Goal: Task Accomplishment & Management: Complete application form

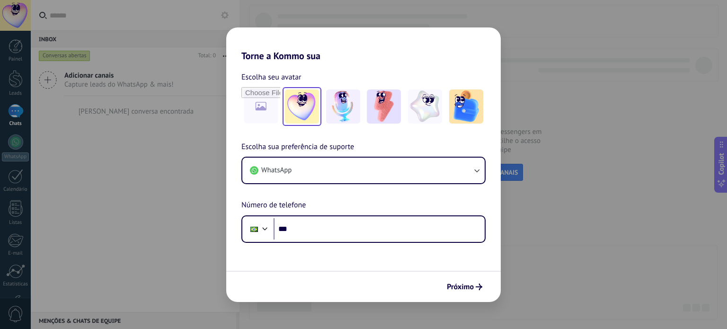
click at [306, 114] on img at bounding box center [302, 106] width 34 height 34
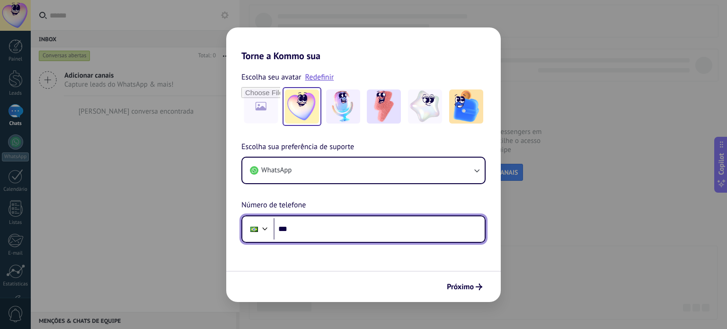
click at [294, 229] on input "***" at bounding box center [379, 229] width 211 height 22
type input "**********"
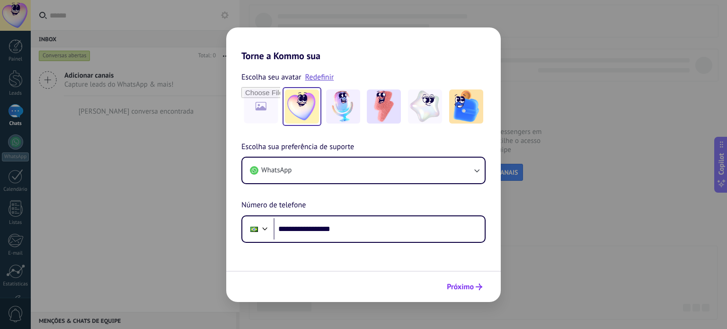
click at [456, 286] on span "Próximo" at bounding box center [460, 287] width 27 height 7
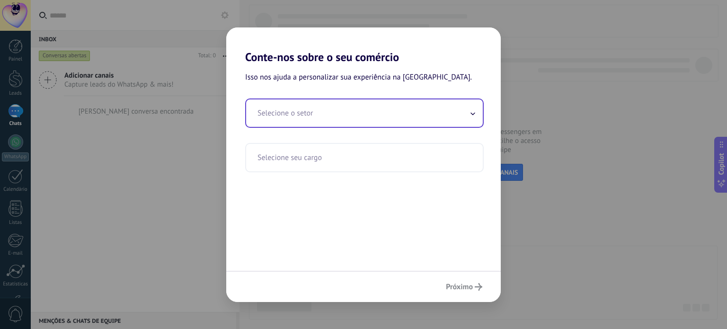
click at [356, 118] on input "text" at bounding box center [364, 112] width 237 height 27
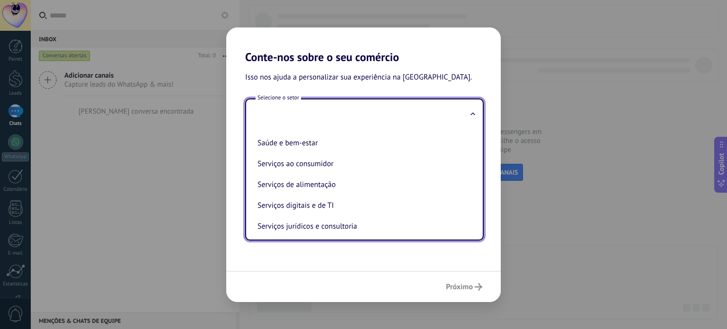
scroll to position [162, 0]
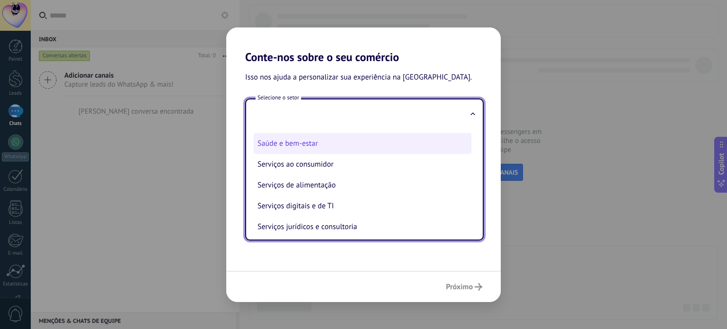
click at [309, 147] on li "Saúde e bem-estar" at bounding box center [363, 143] width 218 height 21
type input "**********"
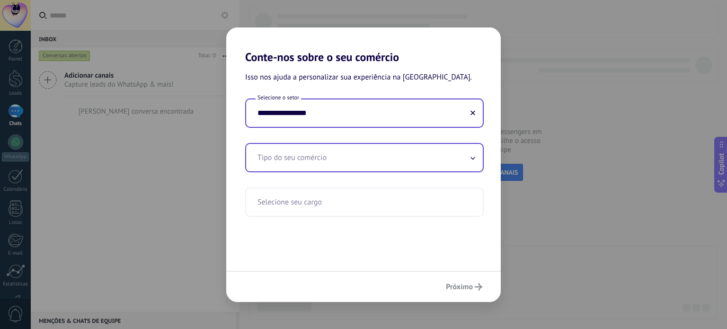
click at [314, 156] on input "text" at bounding box center [364, 157] width 237 height 27
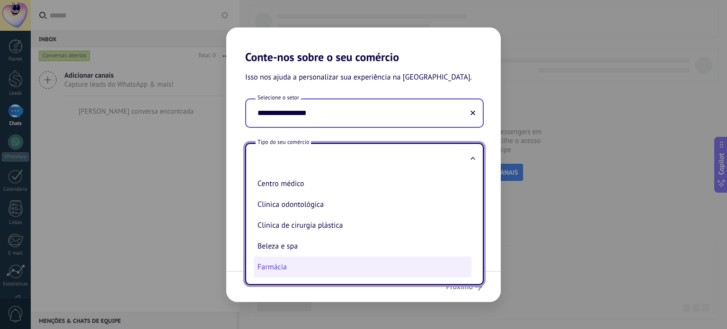
scroll to position [45, 0]
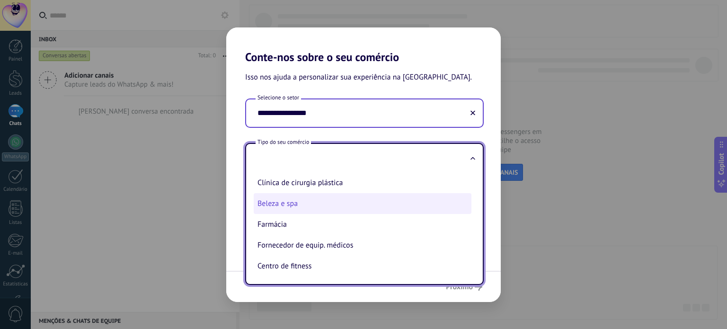
click at [323, 208] on li "Beleza e spa" at bounding box center [363, 203] width 218 height 21
type input "**********"
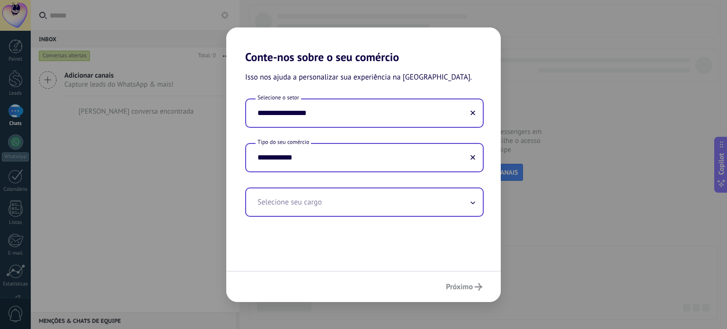
click at [319, 206] on input "text" at bounding box center [364, 201] width 237 height 27
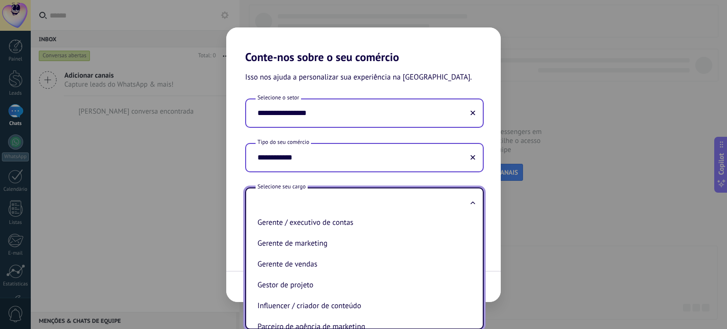
scroll to position [278, 0]
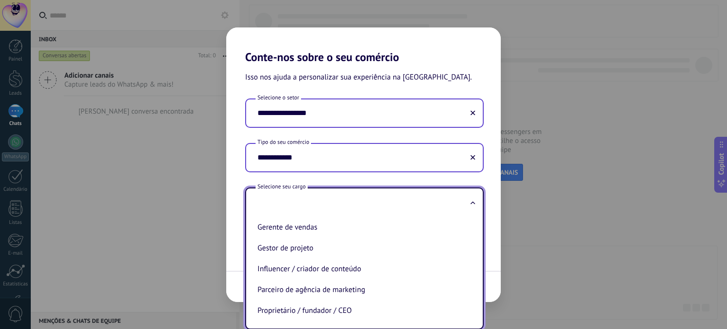
click at [337, 312] on li "Proprietário / fundador / CEO" at bounding box center [363, 310] width 218 height 21
type input "**********"
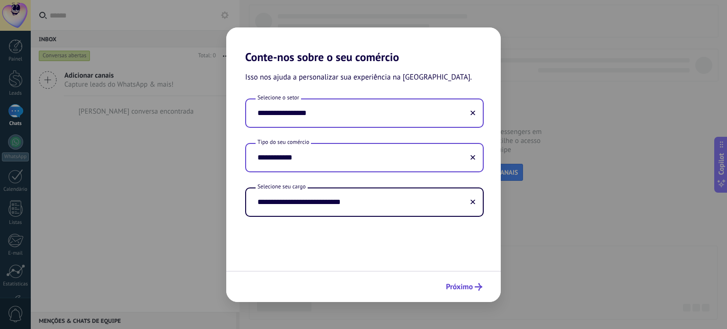
click at [459, 287] on span "Próximo" at bounding box center [459, 287] width 27 height 7
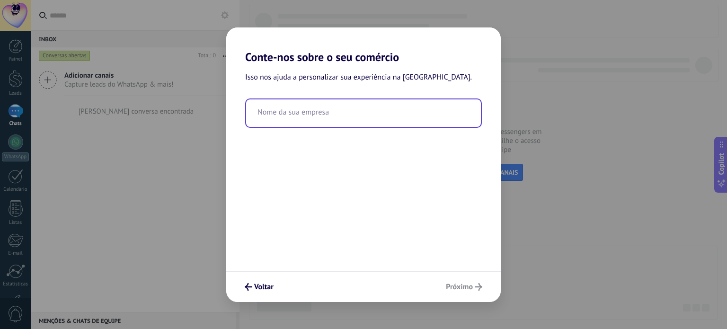
click at [301, 119] on input "text" at bounding box center [363, 112] width 235 height 27
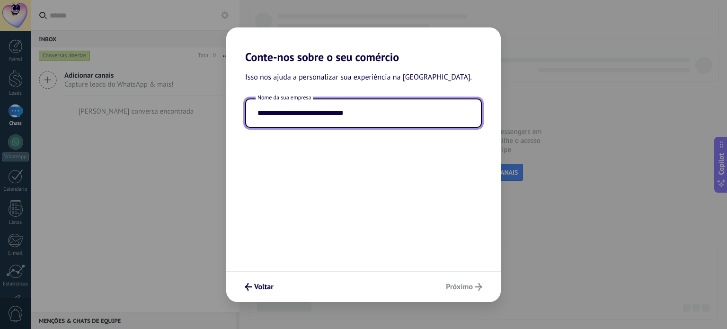
click at [314, 106] on input "**********" at bounding box center [363, 112] width 235 height 27
type input "**********"
drag, startPoint x: 342, startPoint y: 116, endPoint x: 329, endPoint y: 139, distance: 26.5
click at [329, 139] on div "**********" at bounding box center [363, 120] width 237 height 45
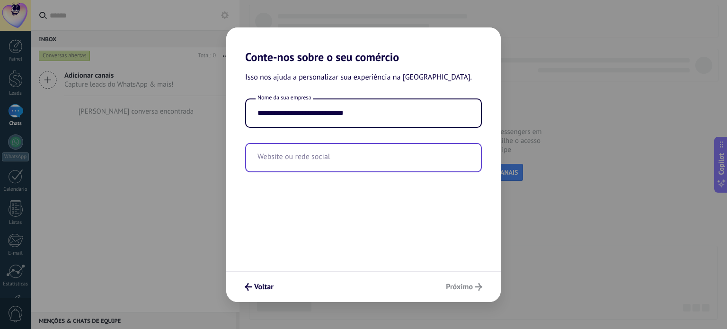
click at [345, 159] on input "text" at bounding box center [363, 157] width 235 height 27
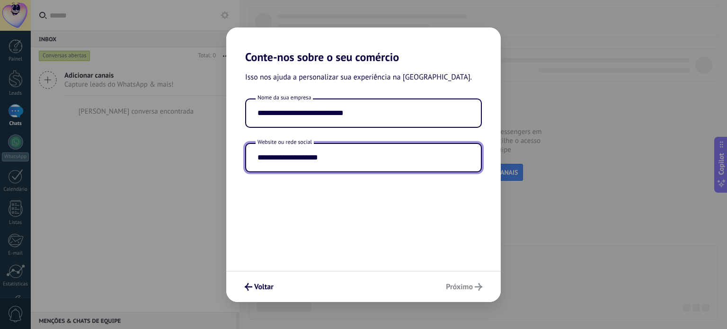
type input "**********"
click at [462, 291] on div "Voltar Próximo" at bounding box center [363, 286] width 275 height 31
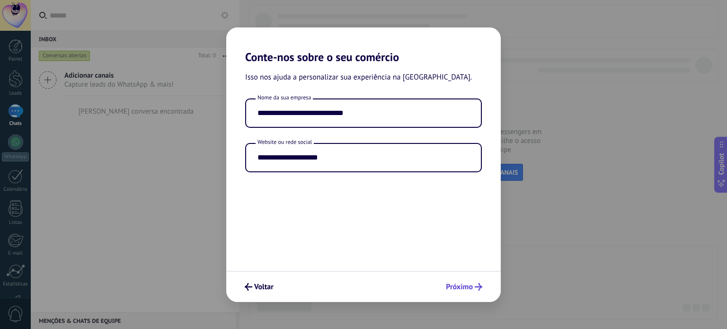
click at [456, 286] on span "Próximo" at bounding box center [459, 287] width 27 height 7
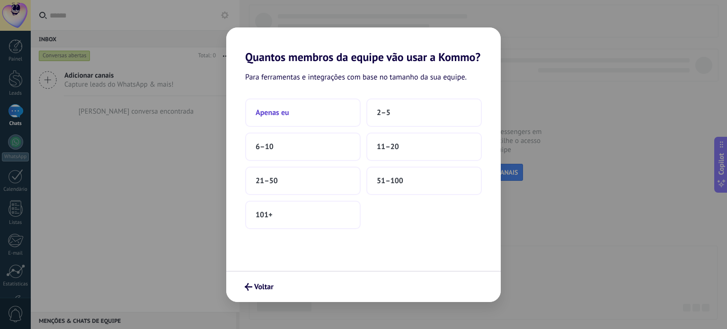
click at [319, 113] on button "Apenas eu" at bounding box center [303, 112] width 116 height 28
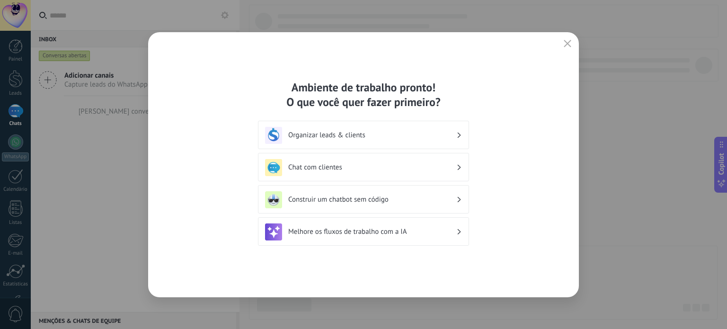
click at [328, 140] on div "Organizar leads & clients" at bounding box center [363, 135] width 197 height 17
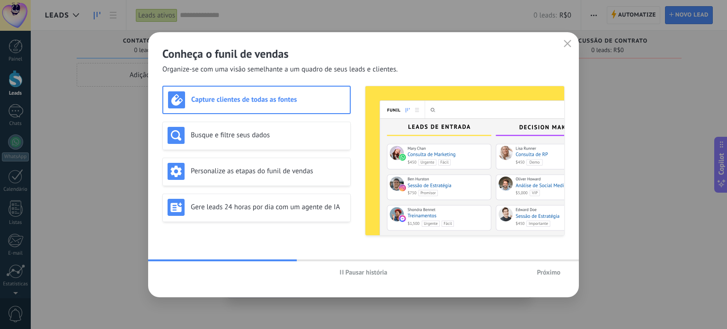
click at [543, 269] on span "Próximo" at bounding box center [549, 272] width 24 height 7
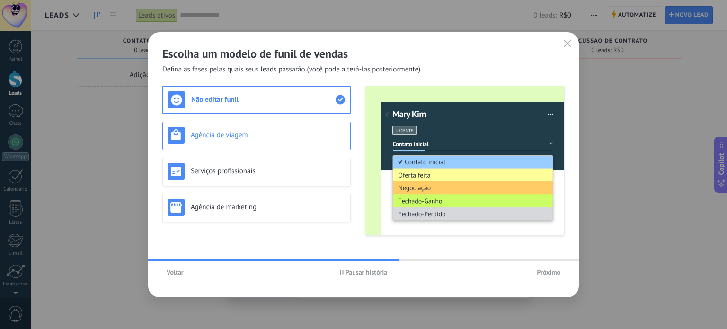
click at [308, 132] on h3 "Agência de viagem" at bounding box center [268, 135] width 155 height 9
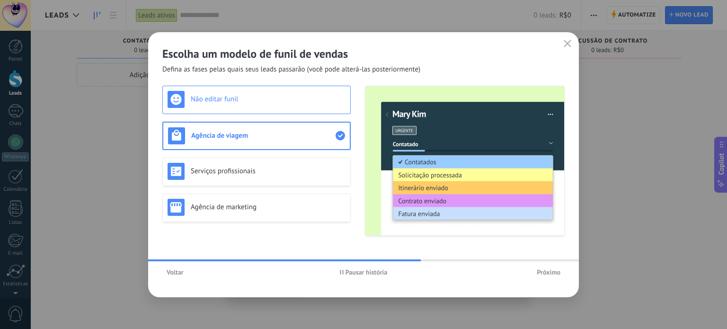
click at [301, 107] on div "Não editar funil" at bounding box center [257, 99] width 178 height 17
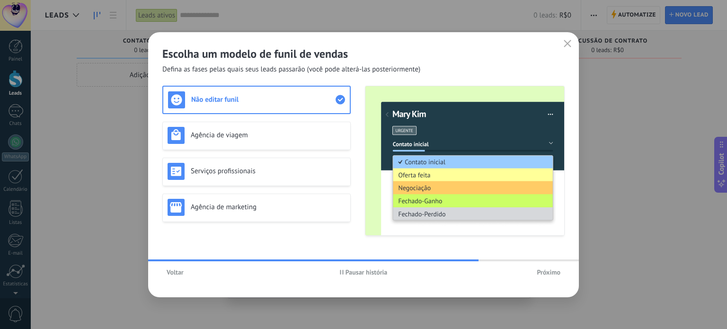
click at [533, 275] on button "Próximo" at bounding box center [549, 272] width 32 height 14
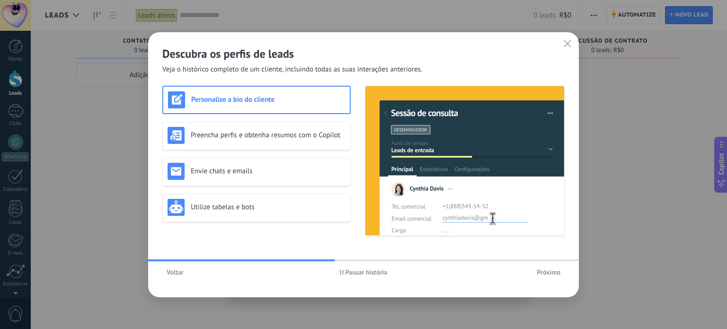
click at [533, 275] on button "Próximo" at bounding box center [549, 272] width 32 height 14
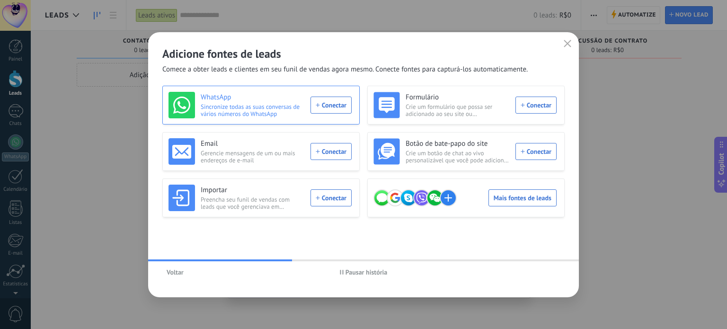
click at [335, 106] on div "WhatsApp Sincronize todas as suas conversas de vários números do WhatsApp Conec…" at bounding box center [260, 105] width 183 height 27
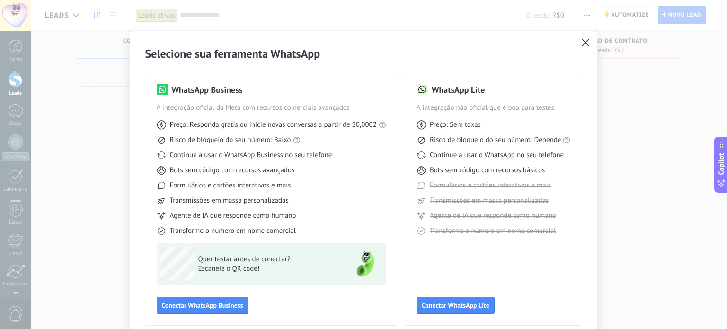
click at [585, 41] on icon "button" at bounding box center [586, 43] width 8 height 8
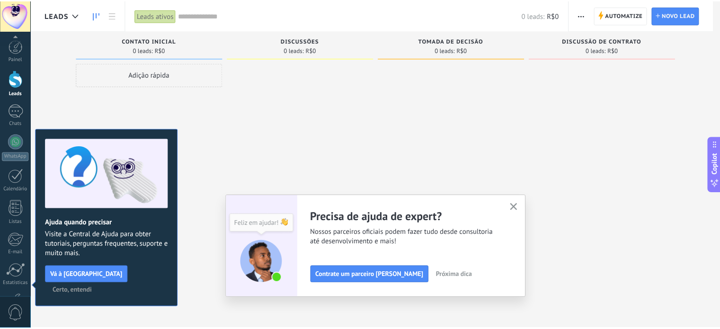
scroll to position [64, 0]
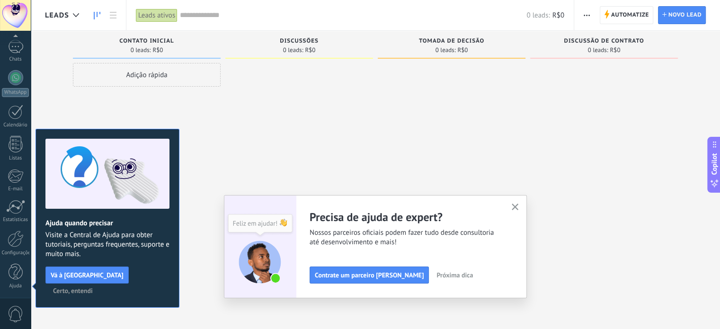
click at [519, 208] on use "button" at bounding box center [515, 207] width 7 height 7
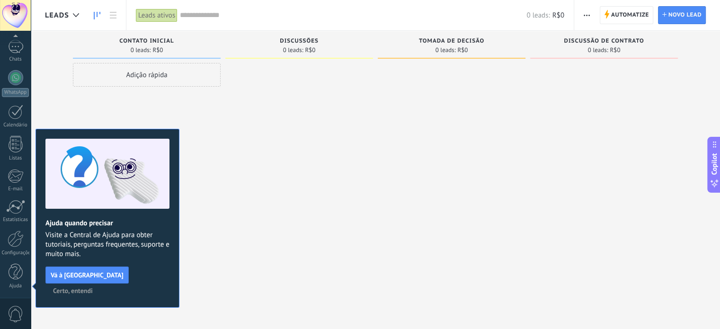
click at [93, 287] on span "Certo, entendi" at bounding box center [73, 290] width 40 height 7
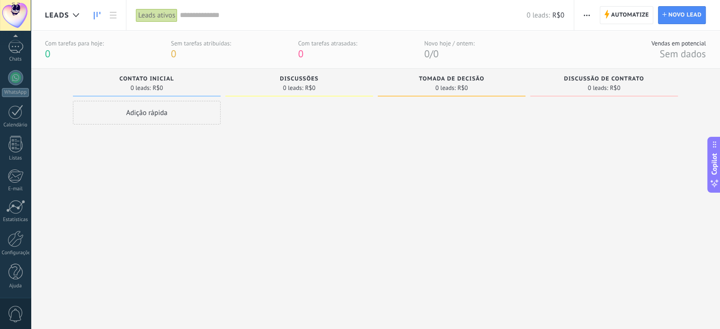
scroll to position [0, 0]
click at [25, 75] on link "WhatsApp" at bounding box center [15, 83] width 31 height 27
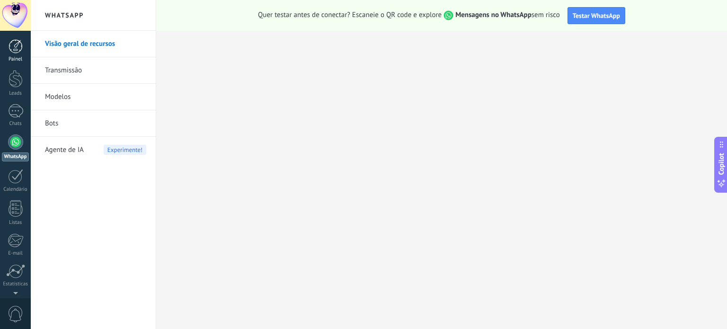
click at [19, 53] on link "Painel" at bounding box center [15, 50] width 31 height 23
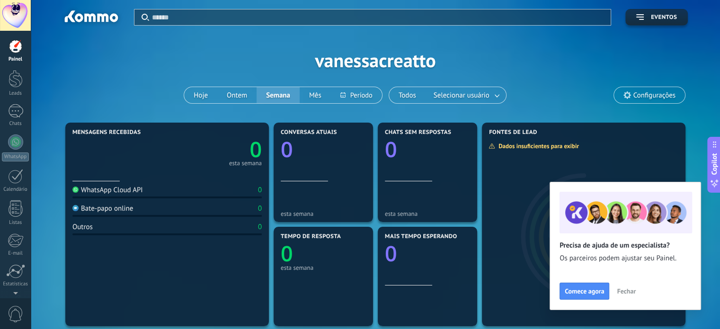
click at [637, 288] on button "Fechar" at bounding box center [626, 291] width 27 height 14
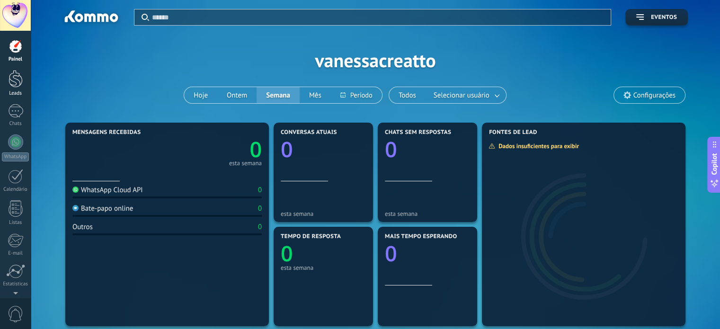
click at [20, 78] on div at bounding box center [16, 79] width 14 height 18
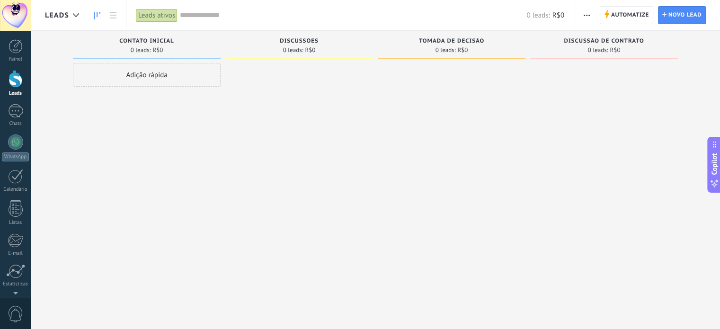
click at [143, 80] on div "Adição rápida" at bounding box center [147, 75] width 148 height 24
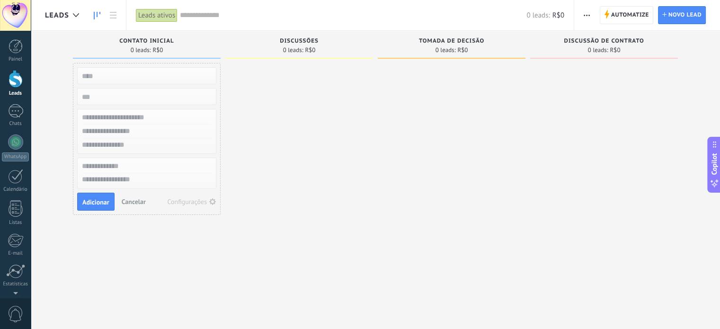
click at [243, 85] on div at bounding box center [299, 165] width 148 height 205
click at [207, 29] on div "0 leads: R$0" at bounding box center [372, 15] width 384 height 30
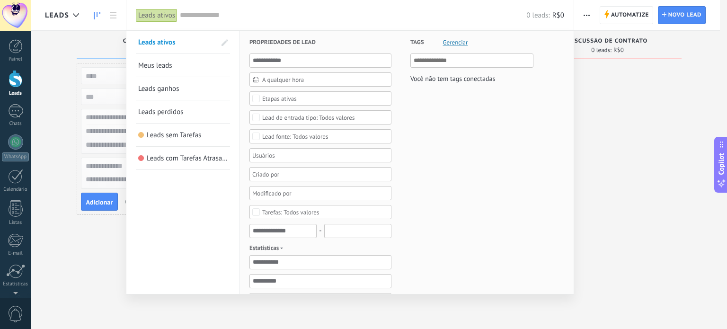
click at [253, 24] on div "0 leads: R$0" at bounding box center [372, 15] width 384 height 30
click at [110, 34] on div at bounding box center [363, 164] width 727 height 329
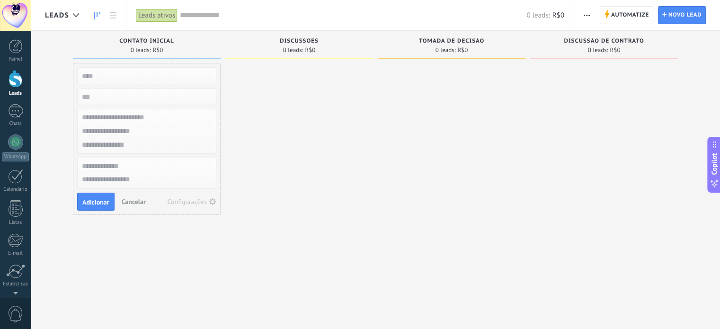
click at [136, 202] on span "Cancelar" at bounding box center [134, 201] width 24 height 9
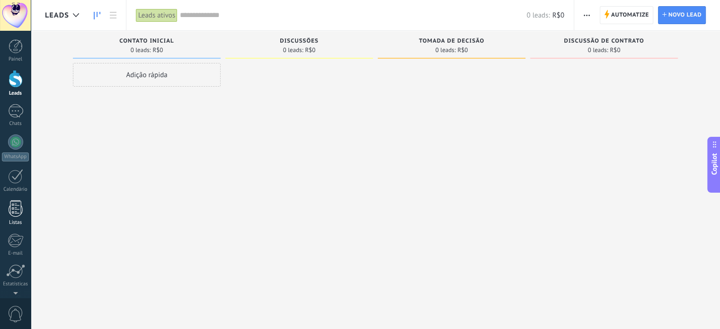
click at [25, 207] on link "Listas" at bounding box center [15, 213] width 31 height 26
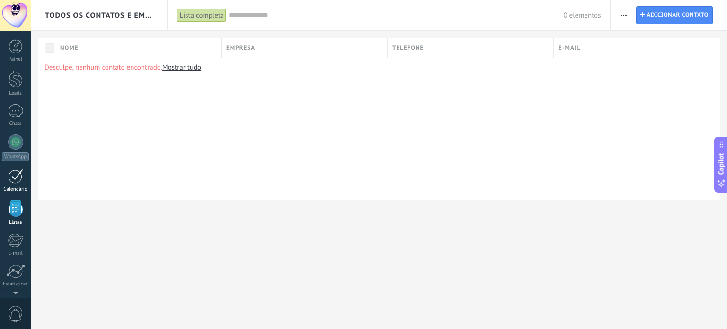
click at [20, 183] on div at bounding box center [15, 176] width 15 height 15
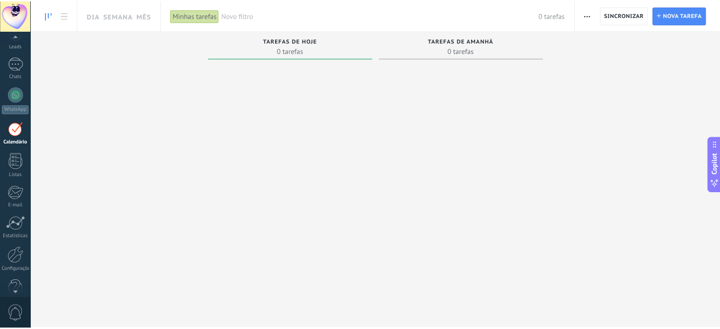
scroll to position [64, 0]
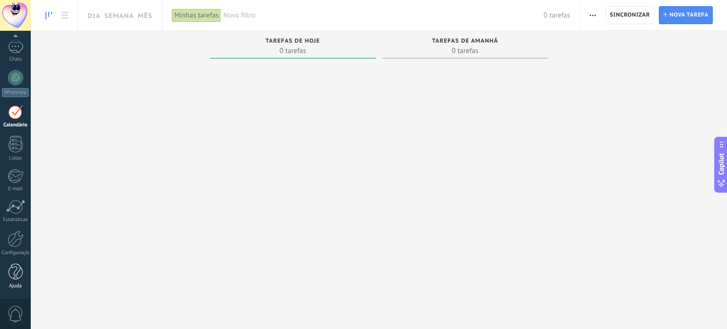
click at [19, 274] on div at bounding box center [16, 272] width 14 height 17
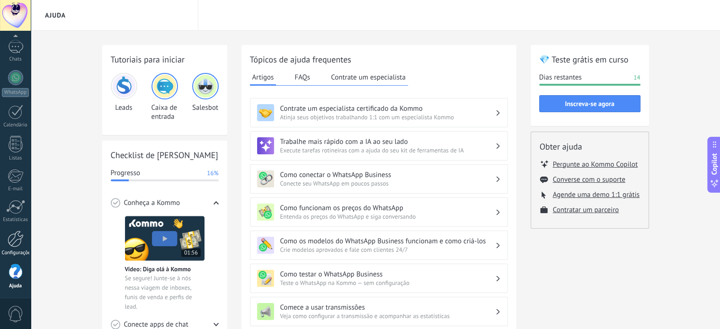
click at [22, 250] on div "Configurações" at bounding box center [15, 253] width 27 height 6
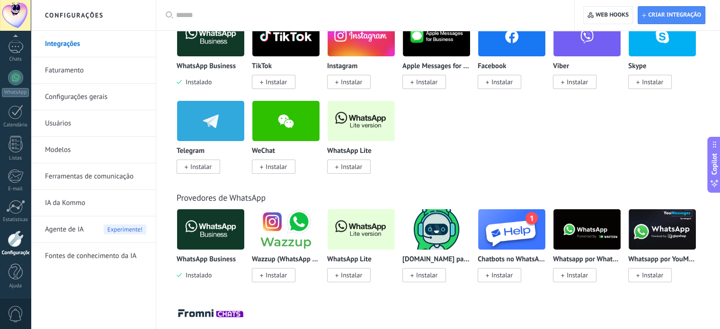
scroll to position [284, 0]
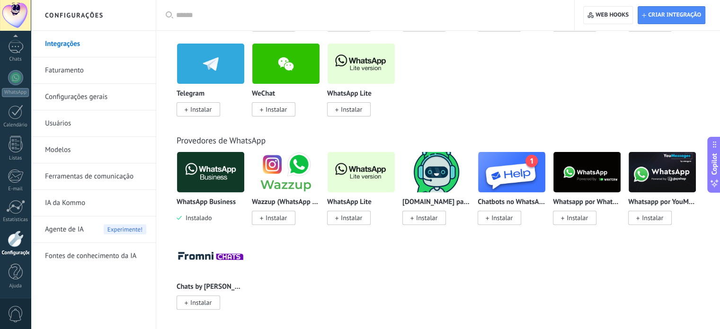
click at [13, 308] on span "0" at bounding box center [16, 314] width 16 height 17
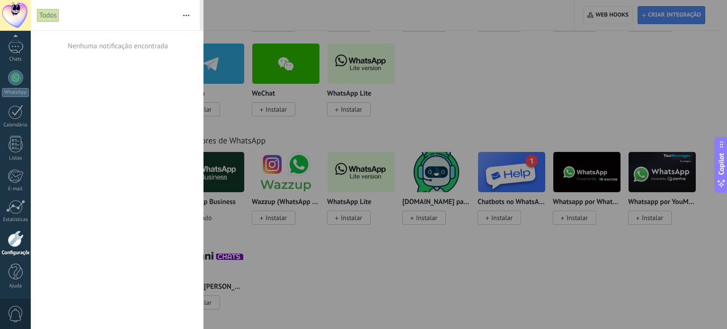
click at [13, 308] on span "0" at bounding box center [16, 314] width 16 height 17
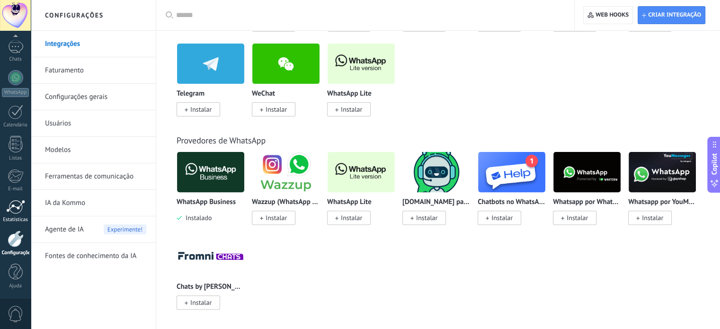
click at [14, 201] on div at bounding box center [15, 207] width 19 height 14
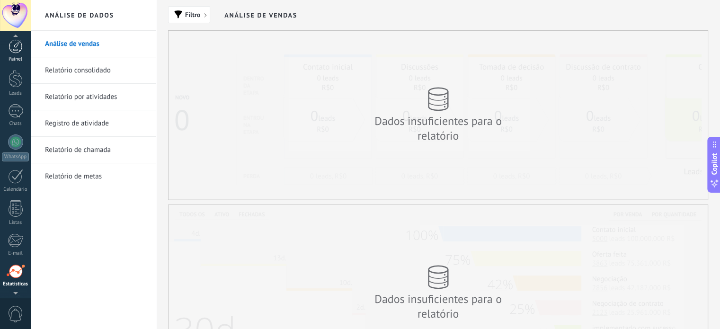
click at [12, 45] on div at bounding box center [16, 46] width 14 height 14
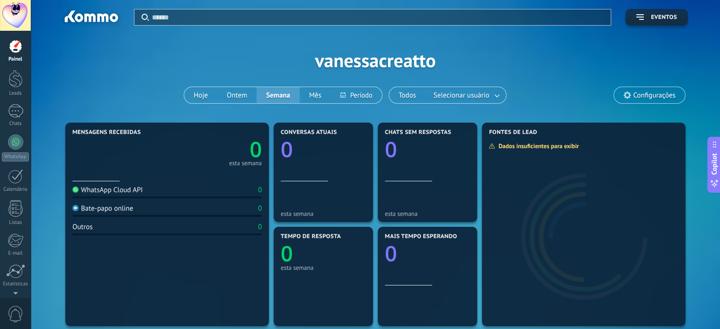
click at [621, 90] on span "Configurações" at bounding box center [649, 95] width 71 height 16
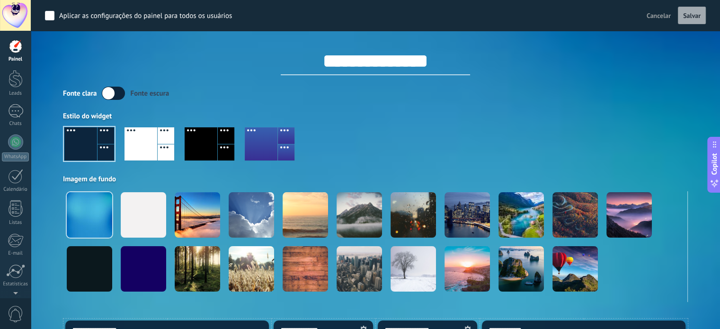
click at [657, 17] on span "Cancelar" at bounding box center [659, 15] width 24 height 9
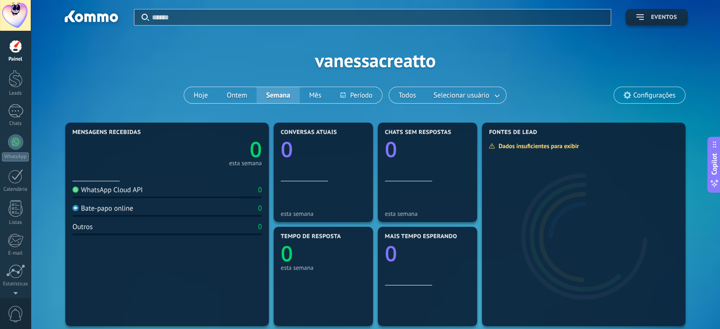
click at [646, 15] on span "Eventos" at bounding box center [656, 17] width 41 height 7
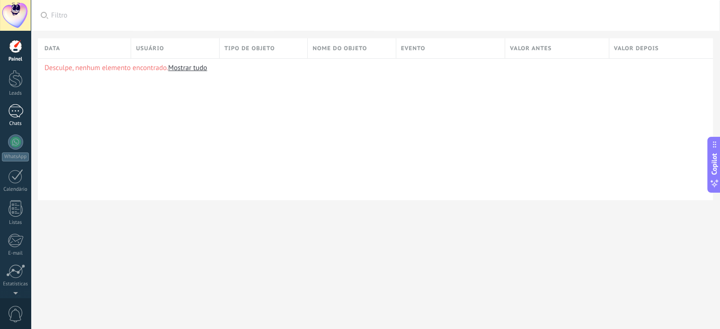
click at [17, 116] on div at bounding box center [15, 111] width 15 height 14
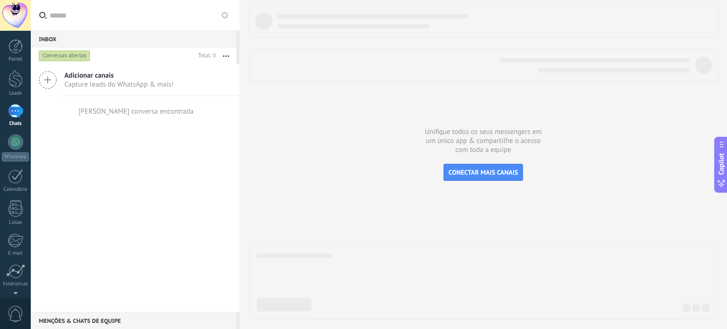
click at [84, 83] on span "Capture leads do WhatsApp & mais!" at bounding box center [118, 84] width 109 height 9
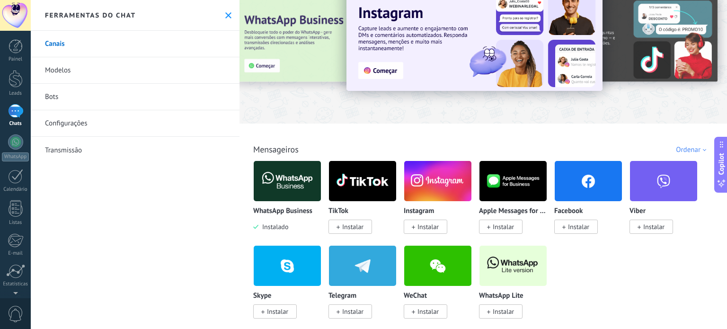
scroll to position [47, 0]
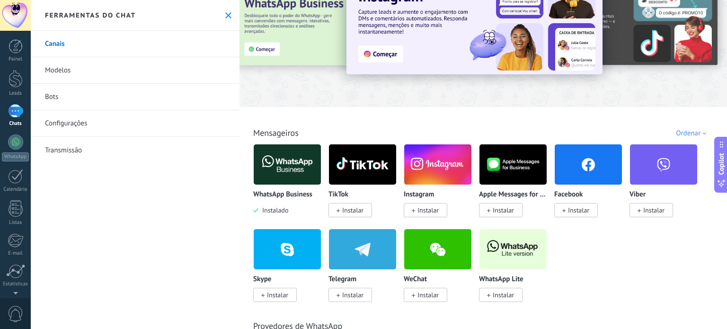
click at [295, 168] on img at bounding box center [287, 165] width 67 height 46
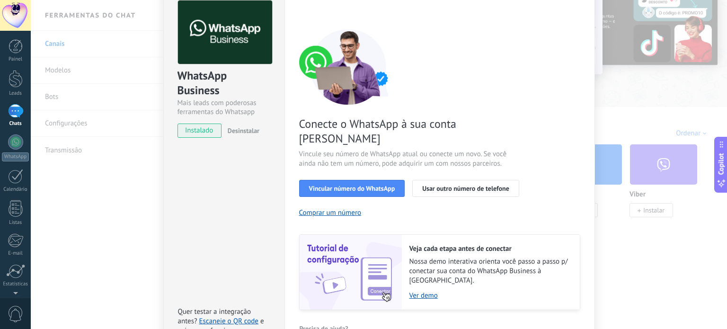
scroll to position [84, 0]
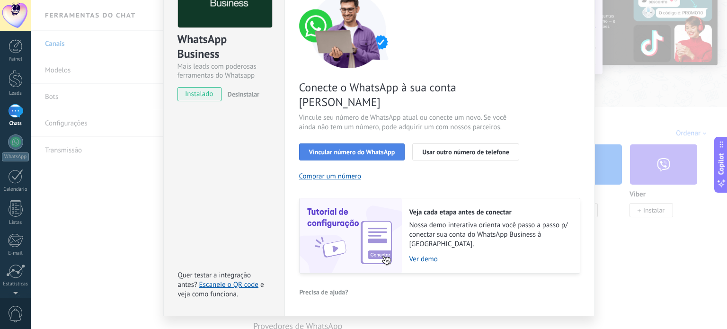
click at [325, 143] on button "Vincular número do WhatsApp" at bounding box center [352, 151] width 106 height 17
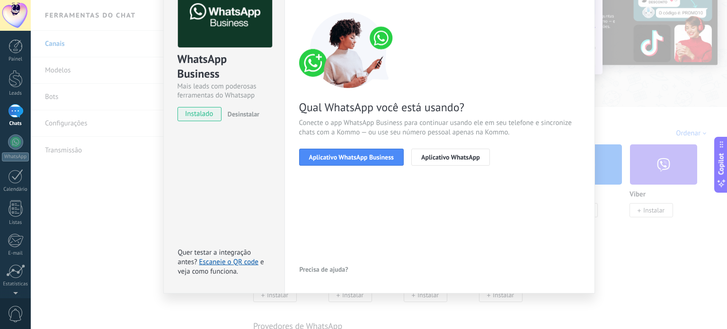
scroll to position [63, 0]
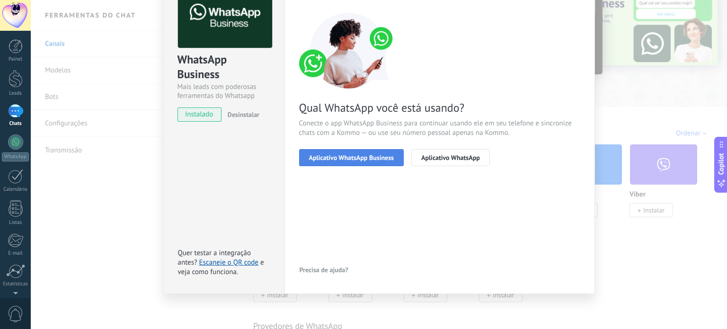
click at [333, 159] on span "Aplicativo WhatsApp Business" at bounding box center [351, 157] width 85 height 7
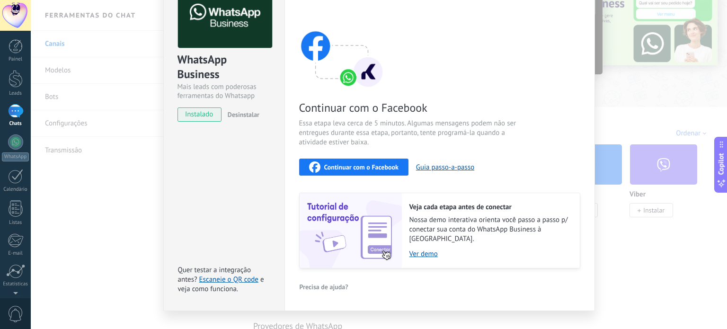
scroll to position [73, 0]
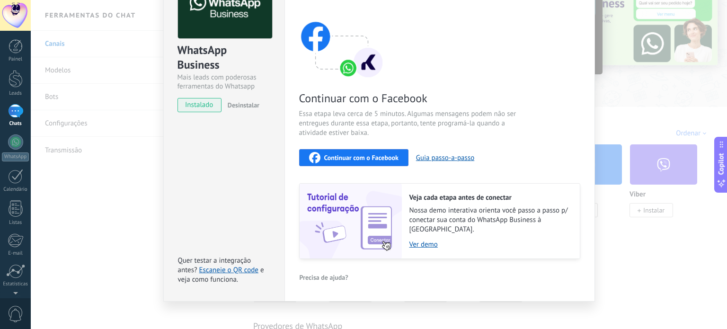
click at [334, 160] on span "Continuar com o Facebook" at bounding box center [361, 157] width 74 height 7
click at [445, 160] on button "Guia passo-a-passo" at bounding box center [445, 157] width 58 height 9
click at [15, 49] on div at bounding box center [16, 46] width 14 height 14
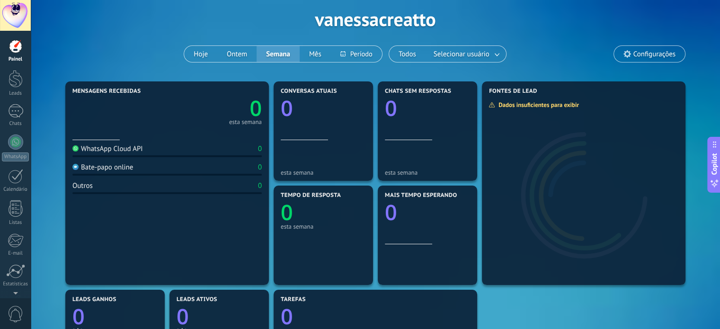
scroll to position [47, 0]
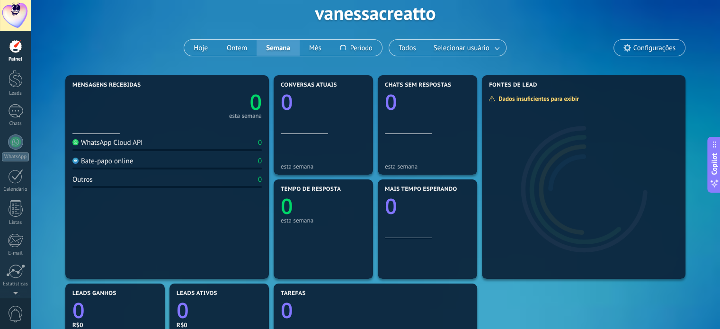
click at [16, 9] on div at bounding box center [15, 15] width 31 height 31
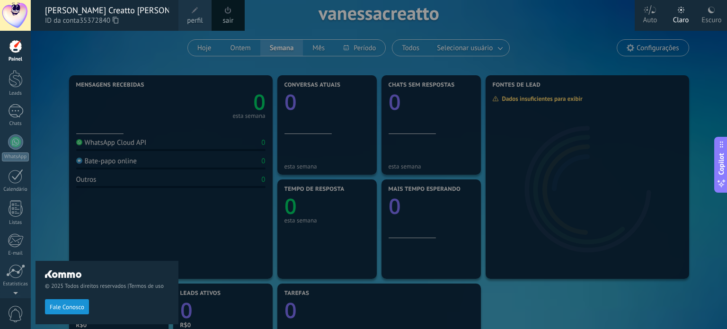
click at [201, 13] on link "perfil" at bounding box center [194, 15] width 33 height 31
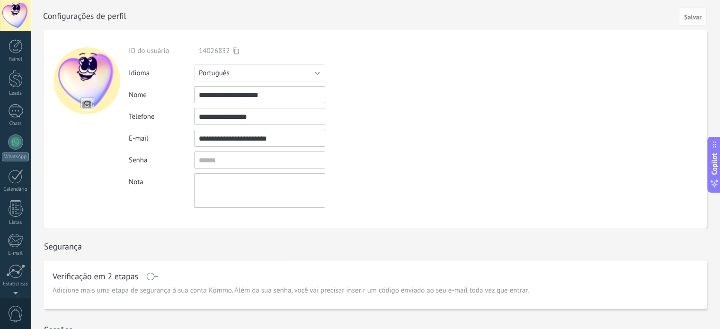
click at [15, 17] on div at bounding box center [15, 15] width 31 height 31
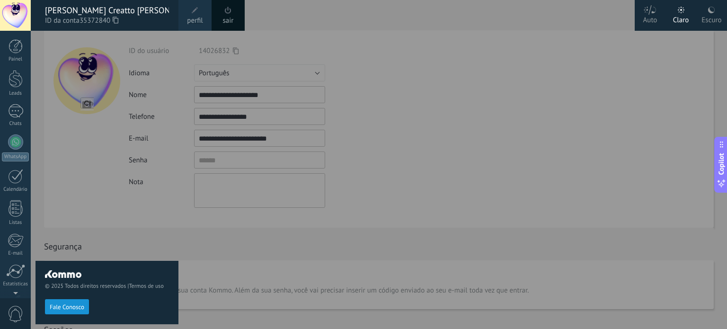
click at [15, 17] on div at bounding box center [15, 15] width 31 height 31
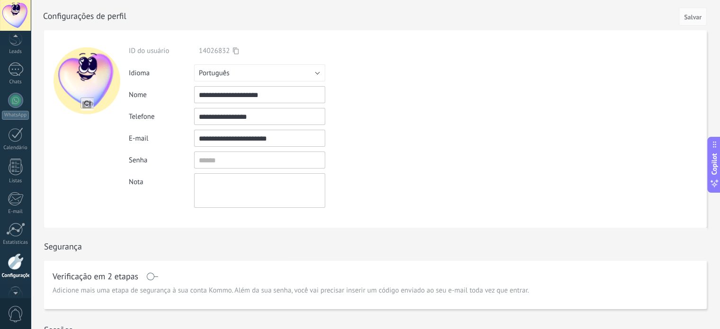
scroll to position [64, 0]
click at [12, 274] on div at bounding box center [16, 272] width 14 height 17
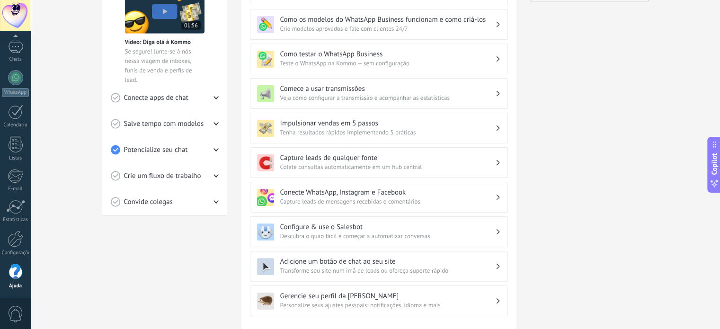
scroll to position [276, 0]
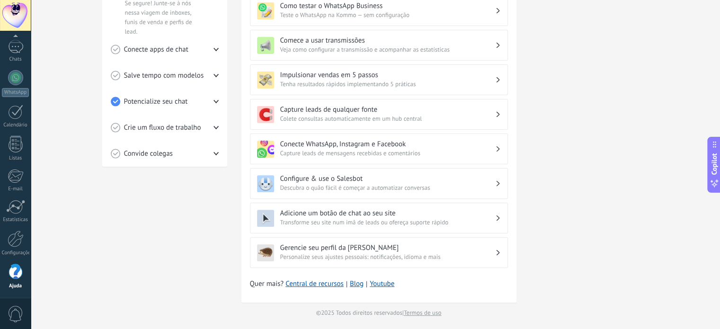
click at [376, 256] on span "Personalize seus ajustes pessoais: notificações, idioma e mais" at bounding box center [387, 256] width 215 height 9
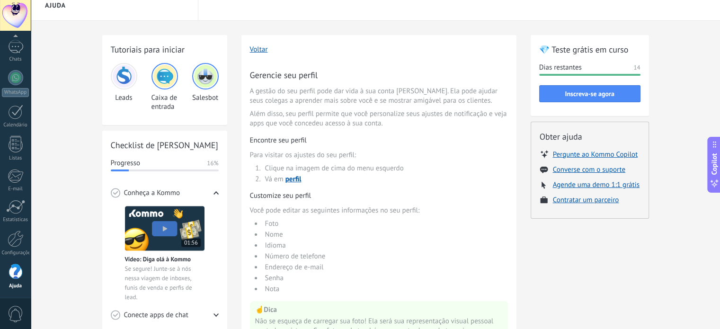
scroll to position [0, 0]
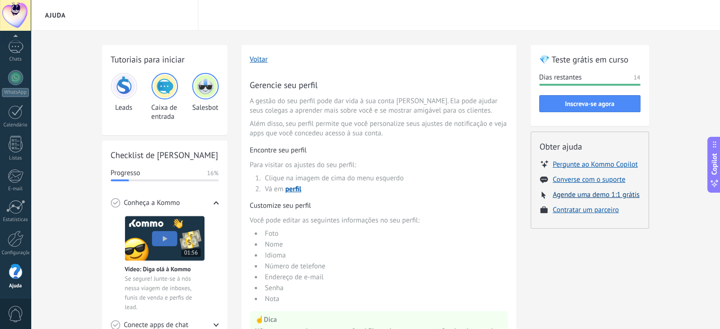
click at [559, 192] on button "Agende uma demo 1:1 grátis" at bounding box center [596, 194] width 87 height 9
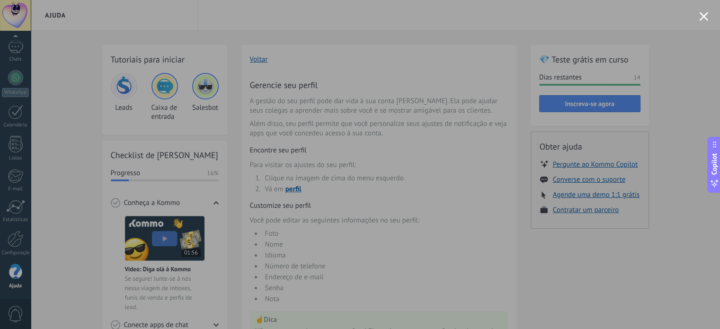
click at [700, 12] on button "Close modal" at bounding box center [703, 16] width 9 height 9
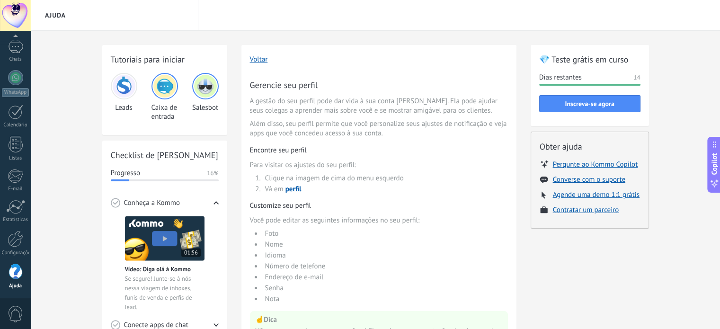
click at [564, 78] on span "Dias restantes" at bounding box center [560, 77] width 43 height 9
click at [569, 98] on button "Inscreva-se agora" at bounding box center [589, 103] width 101 height 17
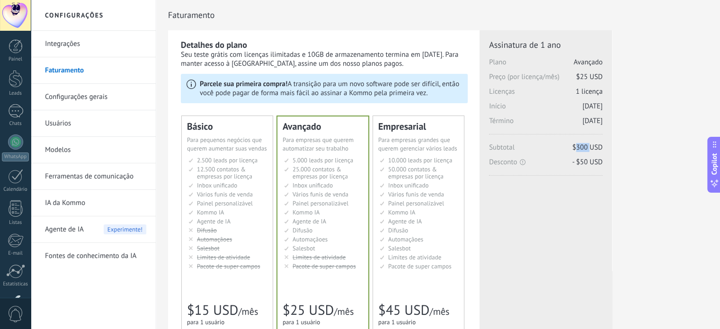
drag, startPoint x: 577, startPoint y: 147, endPoint x: 589, endPoint y: 147, distance: 11.8
click at [589, 147] on span "$300 USD" at bounding box center [587, 147] width 30 height 9
click at [533, 140] on div "Assinatura de 1 ano Plano Avançado Preço (por licença/mês) $25 USD Licenças 1 l…" at bounding box center [546, 107] width 114 height 136
click at [245, 172] on span "12.500 contatos & empresas por licença" at bounding box center [224, 172] width 55 height 15
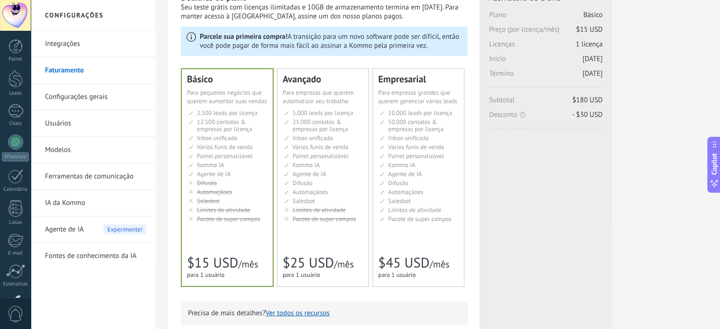
scroll to position [47, 0]
click at [15, 45] on div "Painel Leads Chats WhatsApp Clientes" at bounding box center [15, 201] width 31 height 324
click at [20, 142] on div at bounding box center [15, 141] width 15 height 15
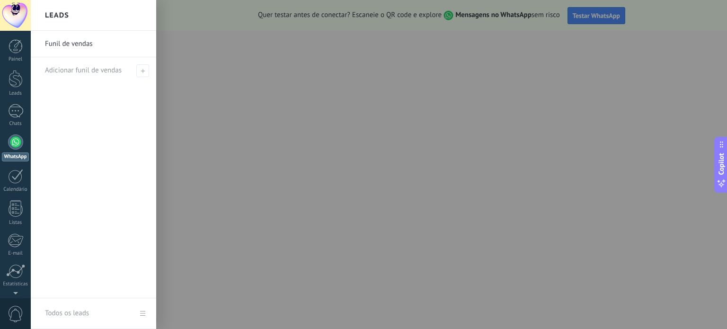
click at [449, 109] on div at bounding box center [394, 164] width 727 height 329
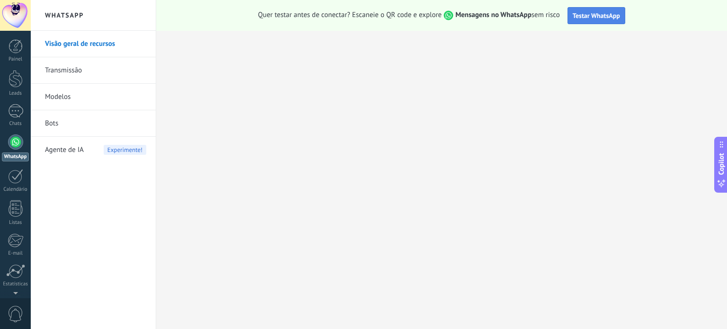
click at [577, 18] on span "Testar WhatsApp" at bounding box center [596, 15] width 47 height 9
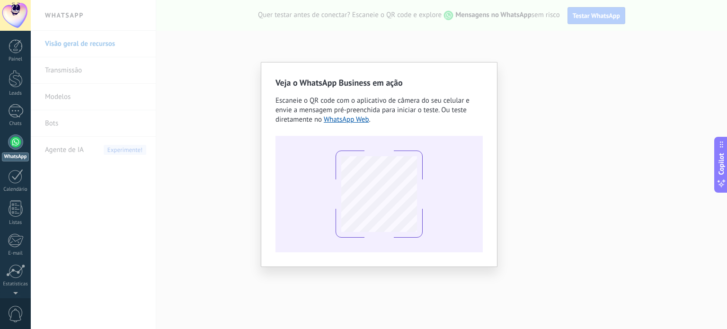
click at [150, 48] on div "Veja o WhatsApp Business em ação Escaneie o QR code com o aplicativo de câmera …" at bounding box center [379, 164] width 696 height 329
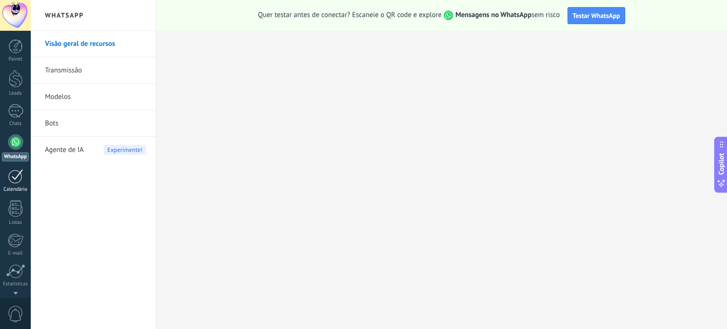
click at [28, 170] on link "Calendário" at bounding box center [15, 181] width 31 height 24
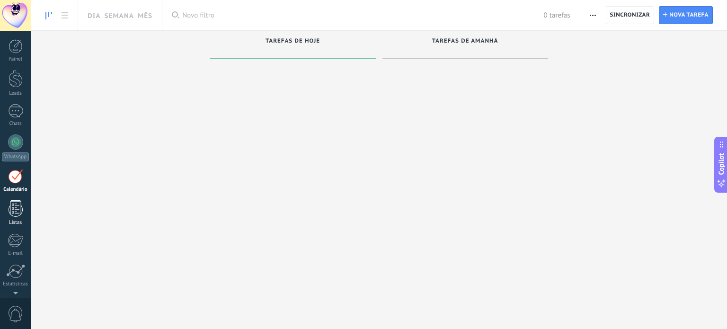
click at [18, 207] on div at bounding box center [16, 208] width 14 height 17
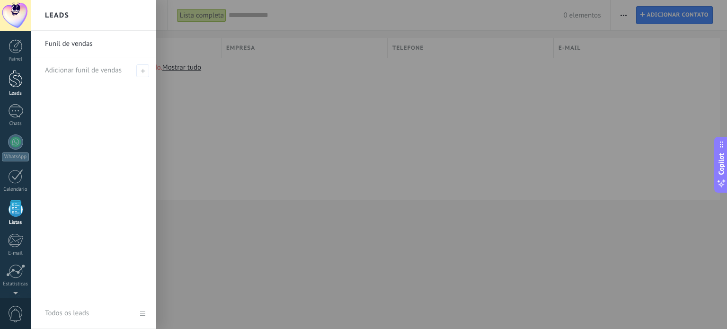
click at [13, 87] on div at bounding box center [16, 79] width 14 height 18
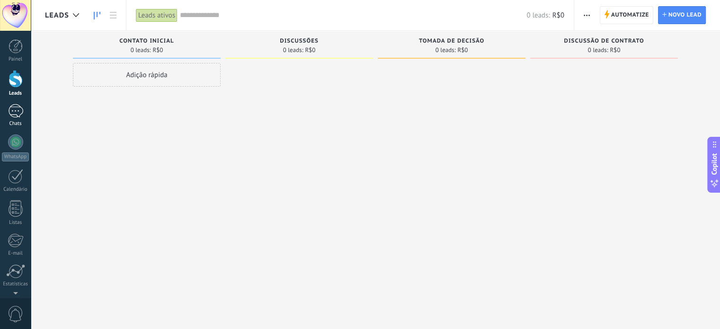
click at [10, 113] on div at bounding box center [15, 111] width 15 height 14
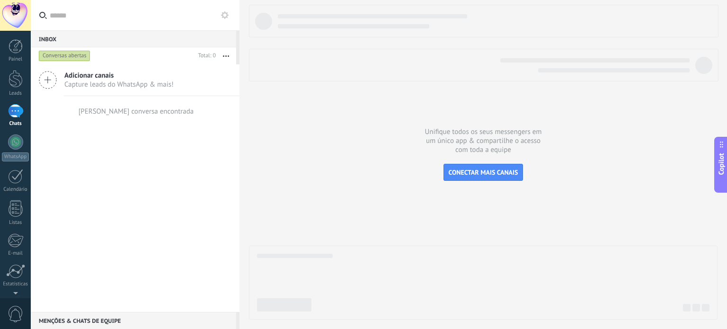
click at [92, 85] on span "Capture leads do WhatsApp & mais!" at bounding box center [118, 84] width 109 height 9
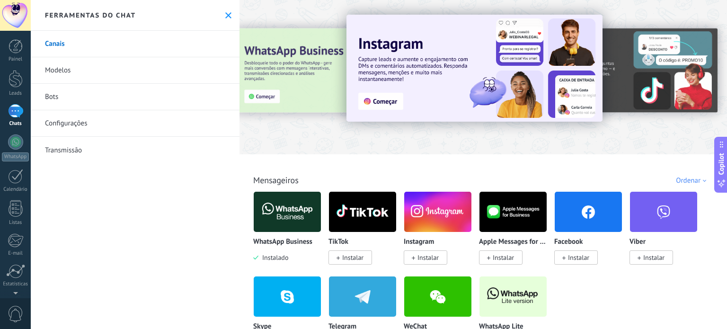
click at [294, 215] on img at bounding box center [287, 212] width 67 height 46
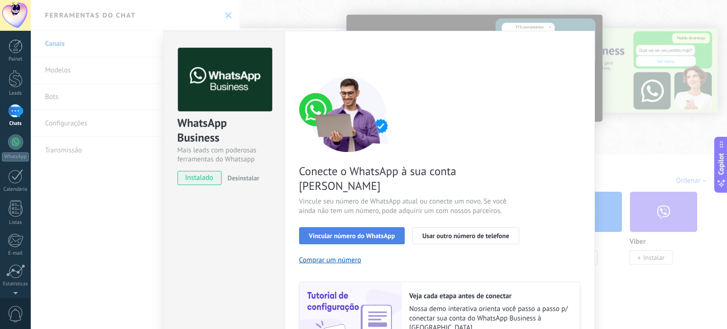
click at [331, 232] on span "Vincular número do WhatsApp" at bounding box center [352, 235] width 86 height 7
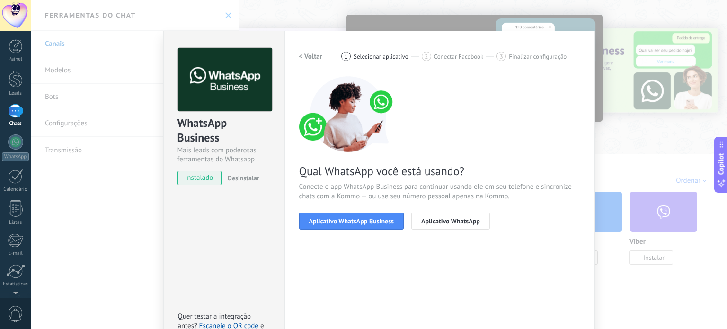
click at [331, 224] on span "Aplicativo WhatsApp Business" at bounding box center [351, 221] width 85 height 7
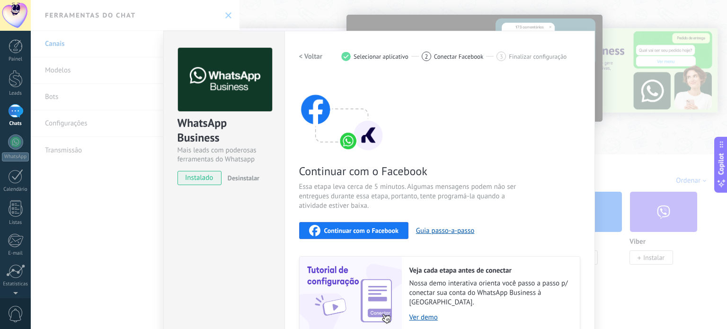
click at [333, 233] on span "Continuar com o Facebook" at bounding box center [361, 230] width 74 height 7
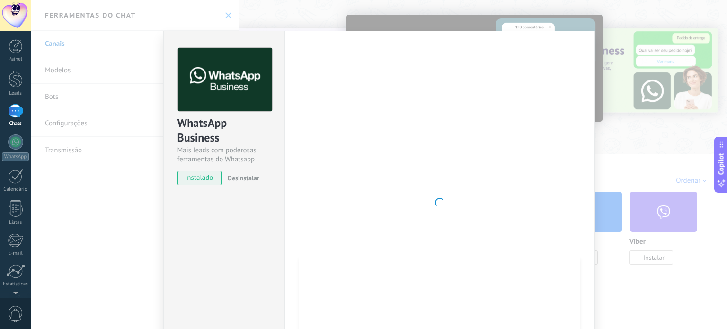
click at [525, 9] on div "WhatsApp Business Mais leads com poderosas ferramentas do Whatsapp instalado De…" at bounding box center [379, 164] width 696 height 329
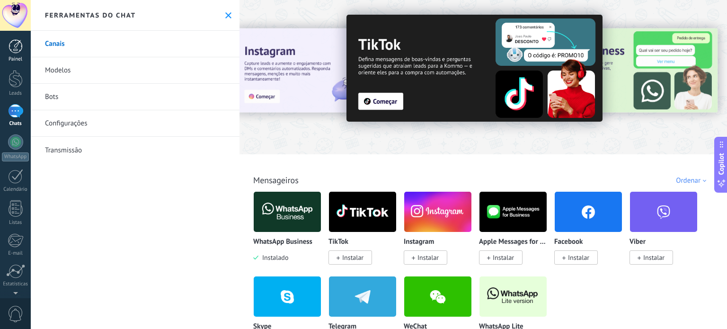
click at [6, 41] on link "Painel" at bounding box center [15, 50] width 31 height 23
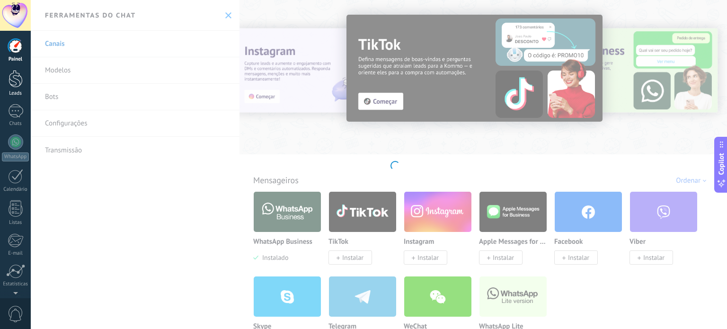
click at [18, 79] on div at bounding box center [16, 79] width 14 height 18
